Goal: Information Seeking & Learning: Learn about a topic

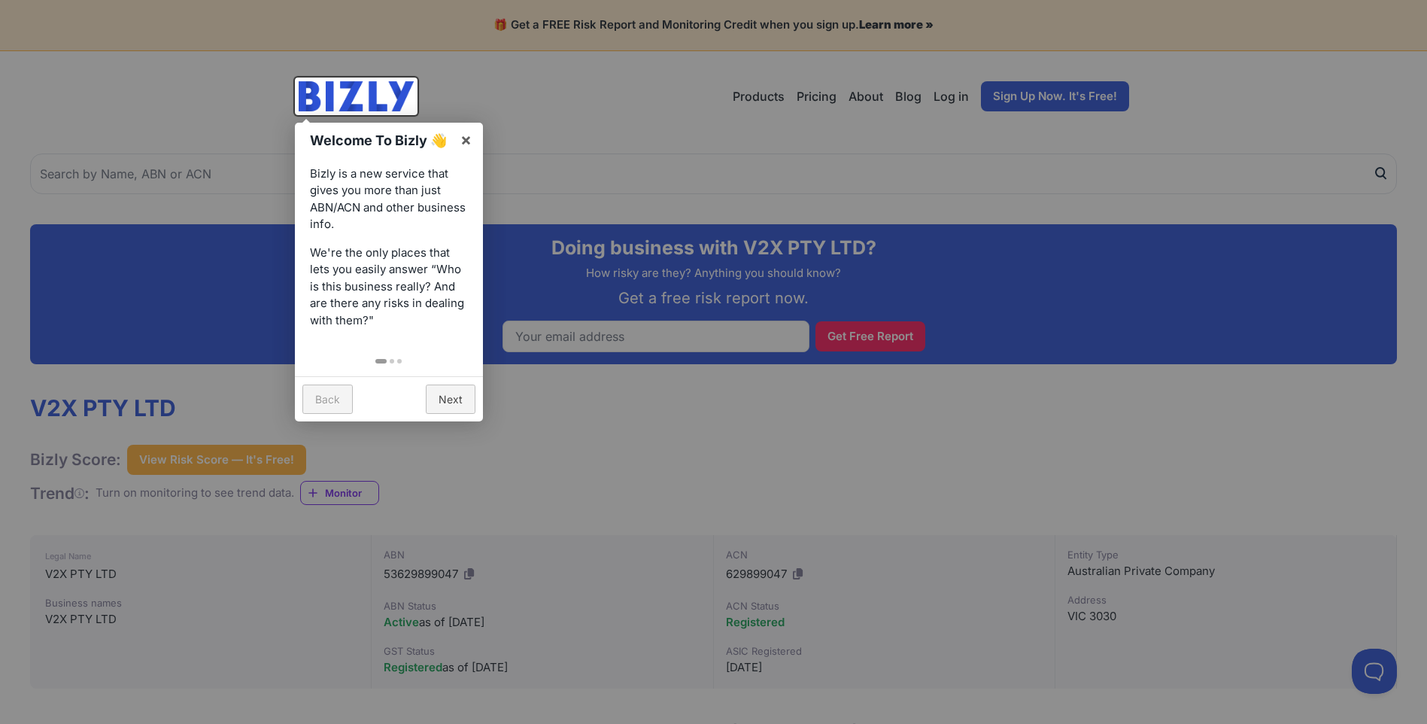
click at [750, 448] on div at bounding box center [713, 362] width 1427 height 724
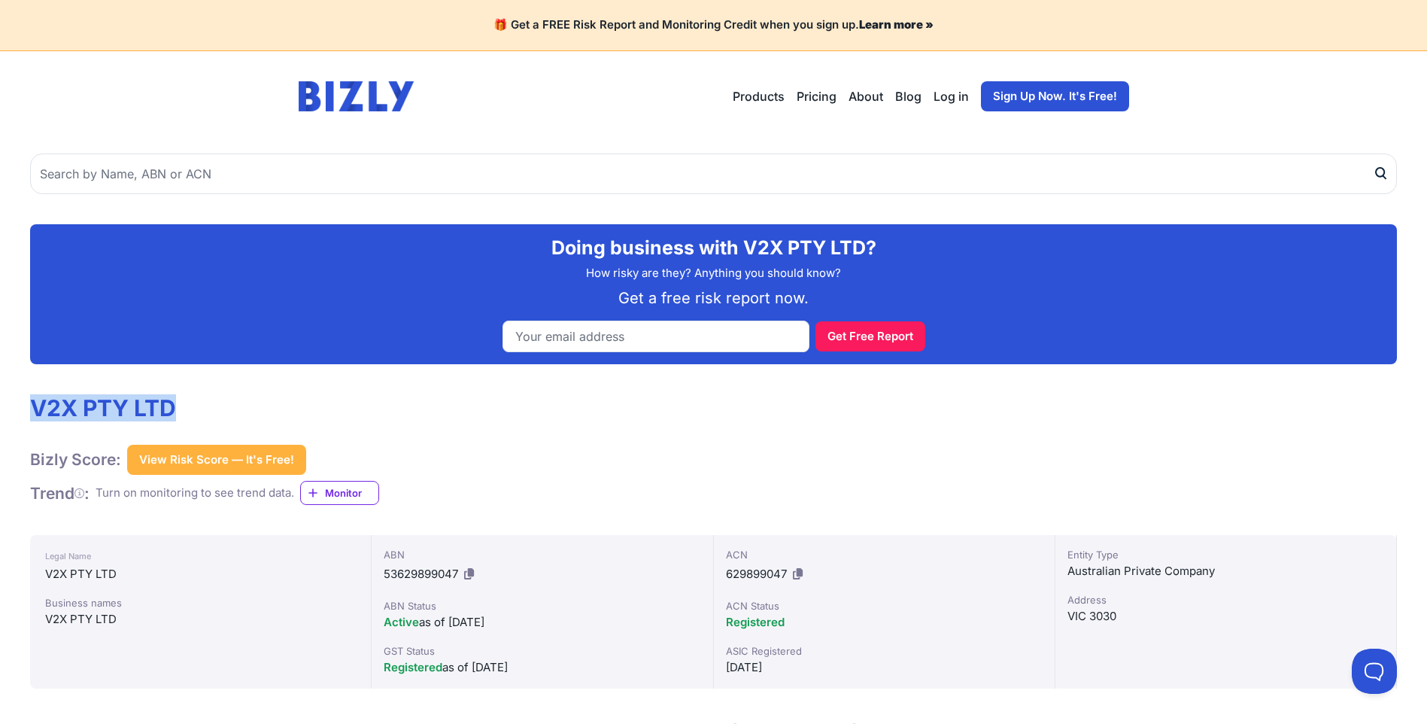
drag, startPoint x: 43, startPoint y: 406, endPoint x: 171, endPoint y: 404, distance: 127.9
click at [171, 404] on h1 "V2X PTY LTD" at bounding box center [204, 407] width 349 height 27
copy h1 "V2X PTY LTD"
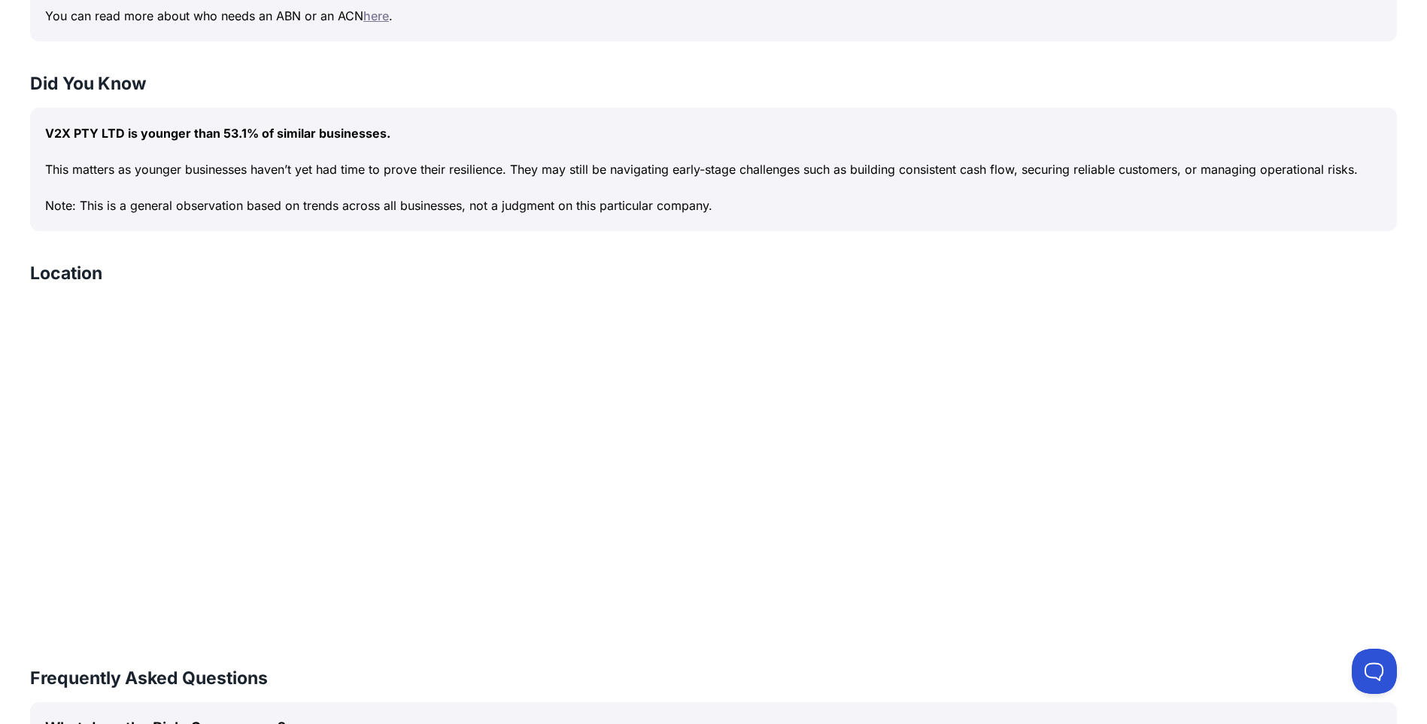
scroll to position [978, 0]
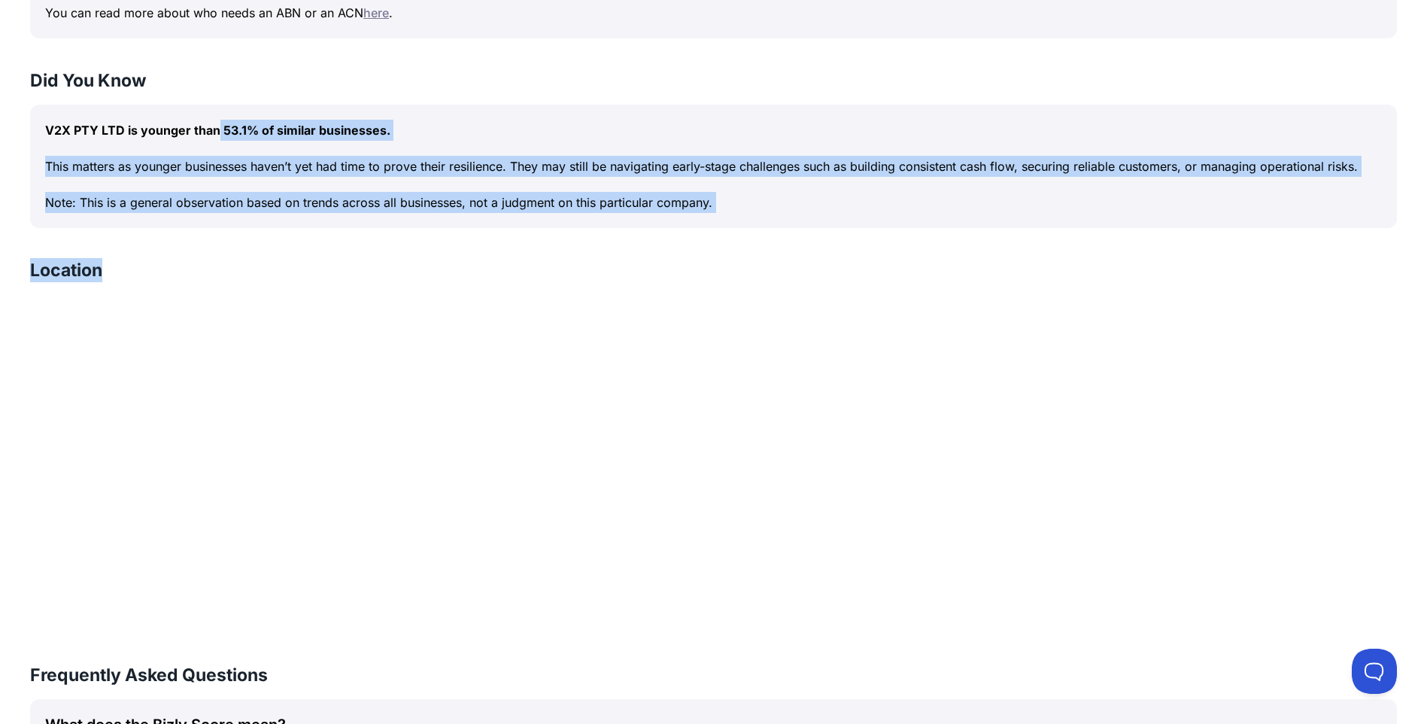
drag, startPoint x: 765, startPoint y: 238, endPoint x: 104, endPoint y: 138, distance: 668.8
click at [104, 138] on div "Doing business with V2X PTY LTD? How risky are they? Anything you should know? …" at bounding box center [713, 334] width 1427 height 2343
drag, startPoint x: 104, startPoint y: 138, endPoint x: 758, endPoint y: 194, distance: 656.2
click at [758, 194] on div "V2X PTY LTD is younger than 53.1% of similar businesses. This matters as younge…" at bounding box center [713, 166] width 1367 height 123
copy div "V2X PTY LTD is younger than 53.1% of similar businesses. This matters as younge…"
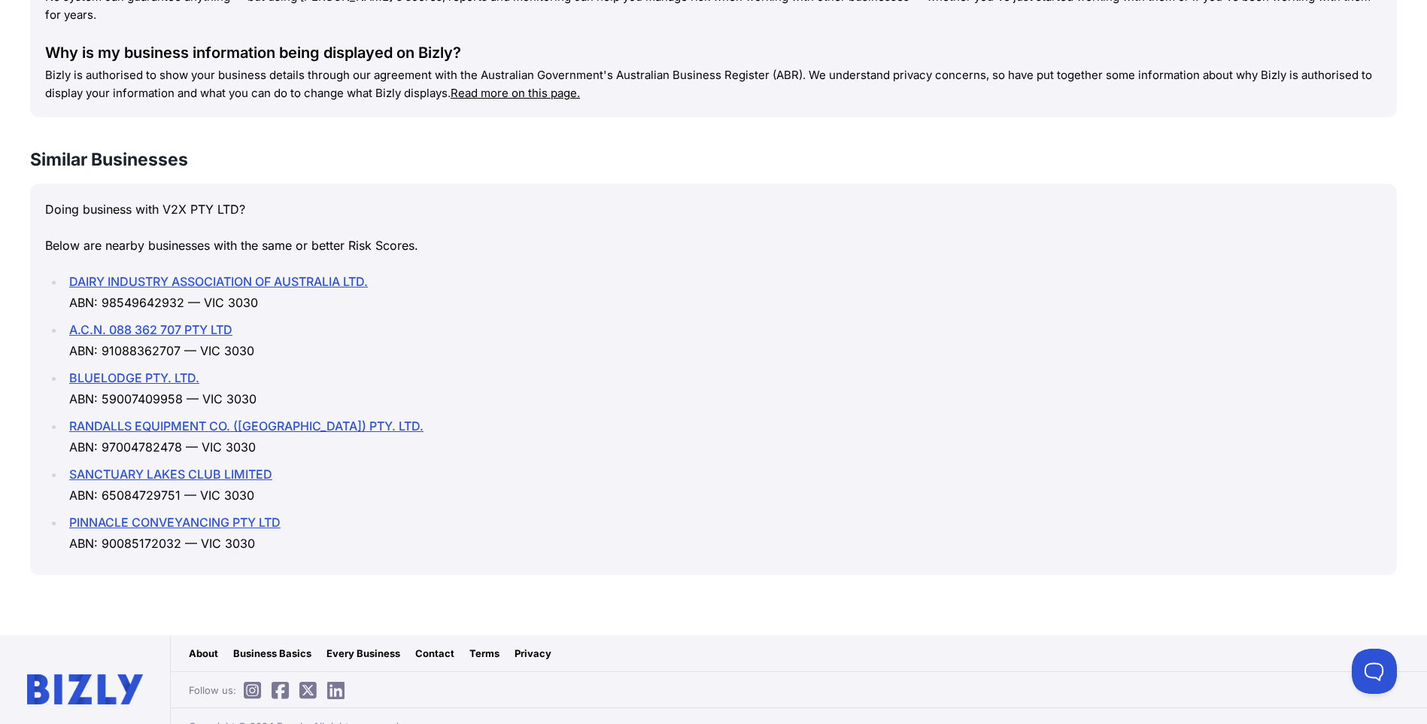
scroll to position [1850, 0]
click at [867, 269] on li "DAIRY INDUSTRY ASSOCIATION OF AUSTRALIA LTD. ABN: 98549642932 — VIC 3030" at bounding box center [723, 290] width 1317 height 42
